Goal: Task Accomplishment & Management: Use online tool/utility

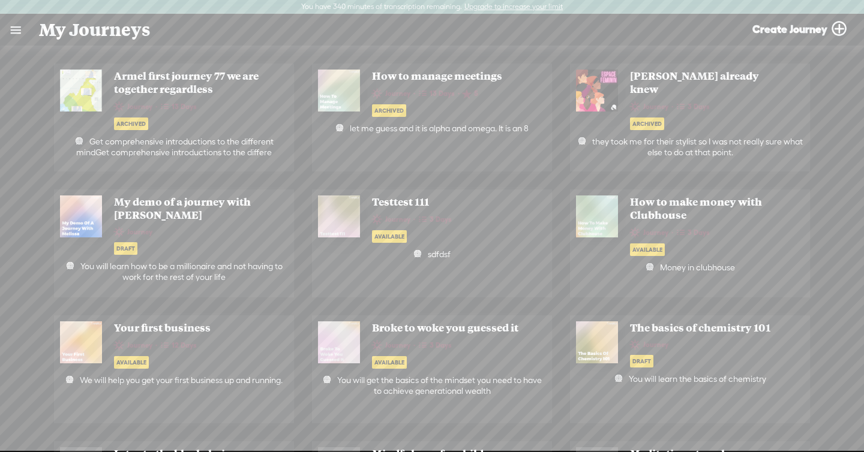
click at [22, 41] on link at bounding box center [15, 29] width 31 height 31
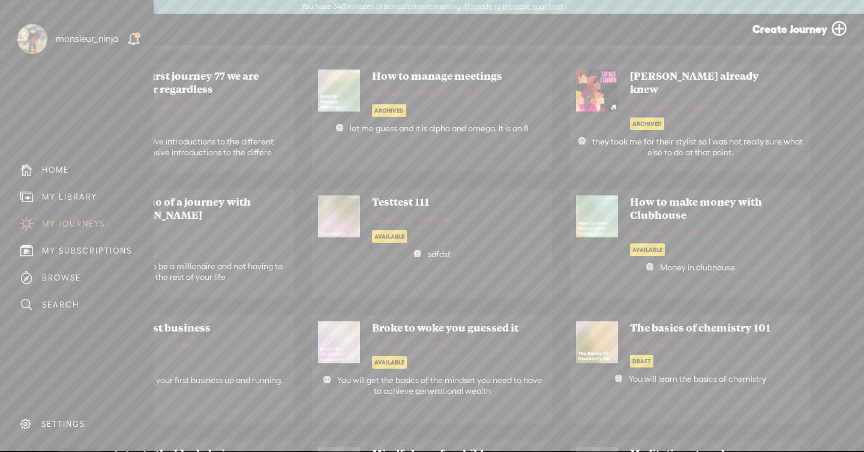
click at [70, 191] on div "MY LIBRARY" at bounding box center [77, 197] width 136 height 27
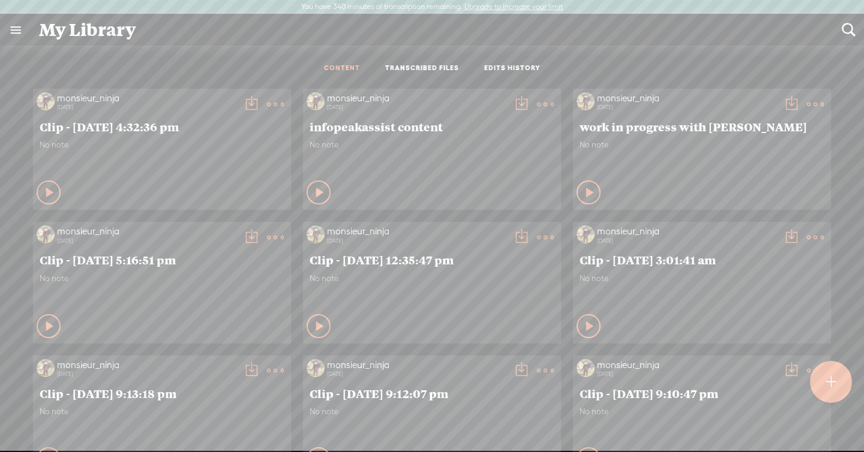
click at [419, 75] on ul "CONTENT TRANSCRIBED FILES EDITS HISTORY" at bounding box center [432, 69] width 318 height 28
click at [421, 68] on link "TRANSCRIBED FILES" at bounding box center [422, 69] width 74 height 10
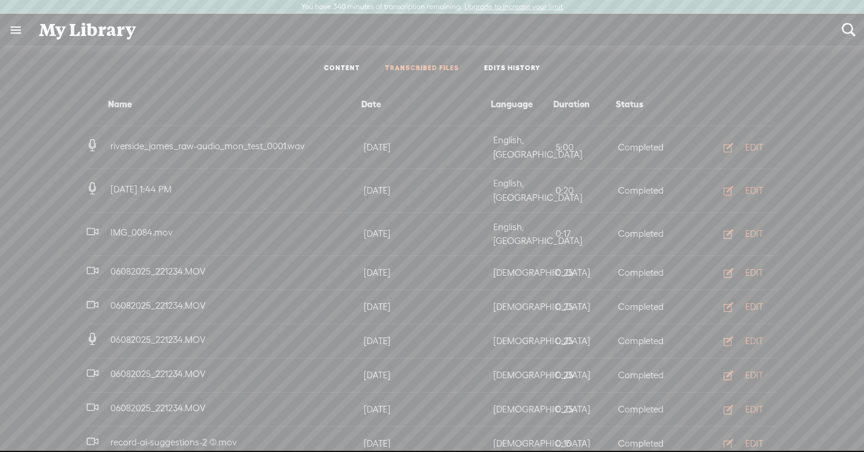
click at [741, 181] on button "EDIT" at bounding box center [740, 190] width 66 height 19
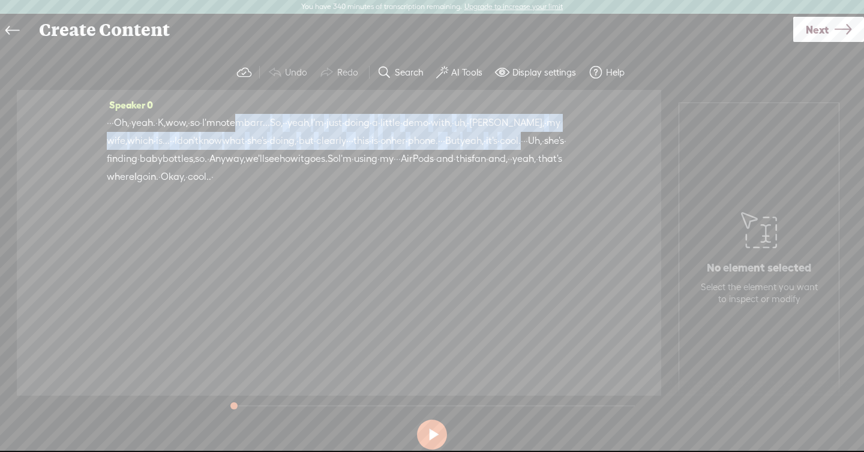
drag, startPoint x: 299, startPoint y: 128, endPoint x: 373, endPoint y: 181, distance: 91.1
click at [373, 181] on div "· · · Oh, · yeah. · K, wow, · so · I'm · not embarr... So, · · yeah, I'm · just…" at bounding box center [339, 150] width 464 height 72
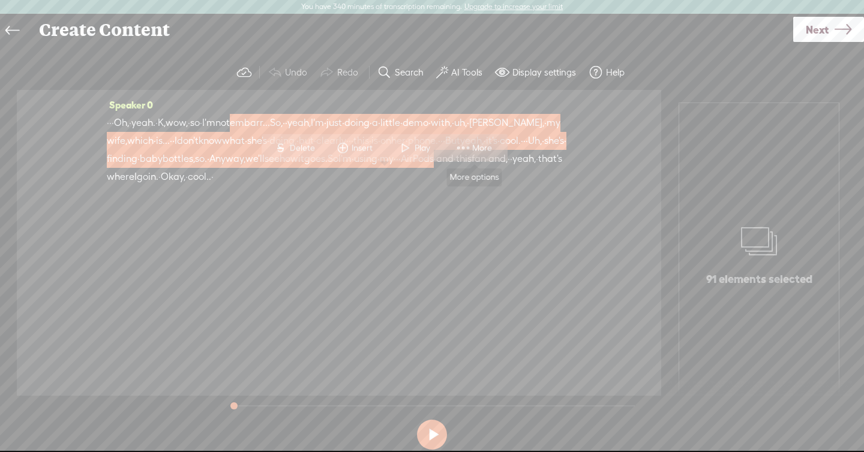
click at [476, 146] on span "More" at bounding box center [483, 148] width 23 height 12
